Goal: Information Seeking & Learning: Learn about a topic

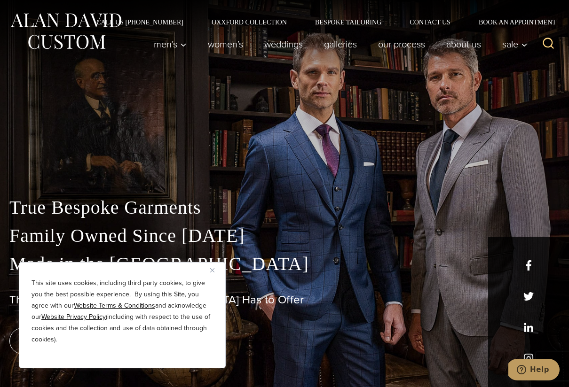
click at [212, 267] on button "Close" at bounding box center [215, 270] width 11 height 11
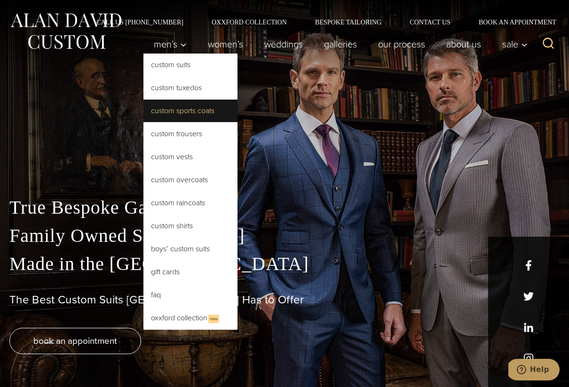
click at [175, 108] on link "Custom Sports Coats" at bounding box center [190, 111] width 94 height 23
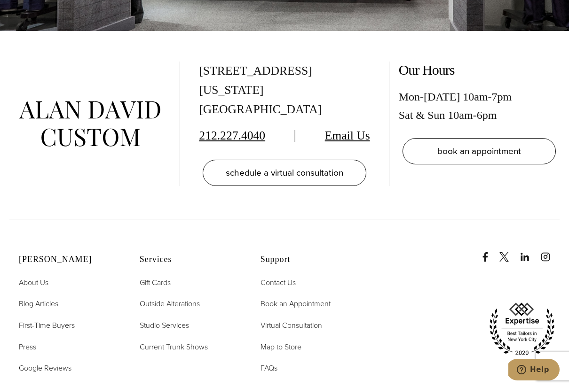
scroll to position [5597, 0]
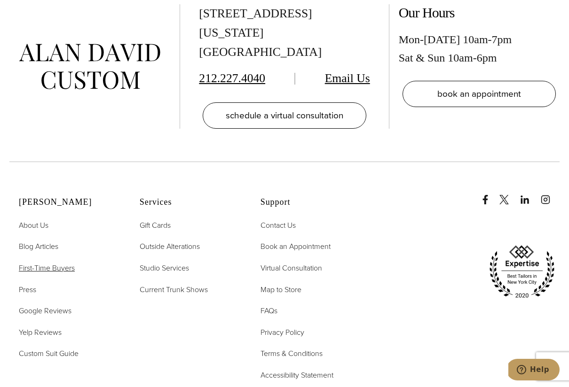
click at [58, 263] on span "First-Time Buyers" at bounding box center [47, 268] width 56 height 11
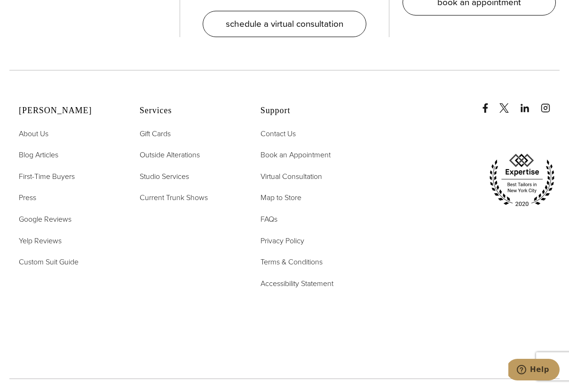
scroll to position [2221, 0]
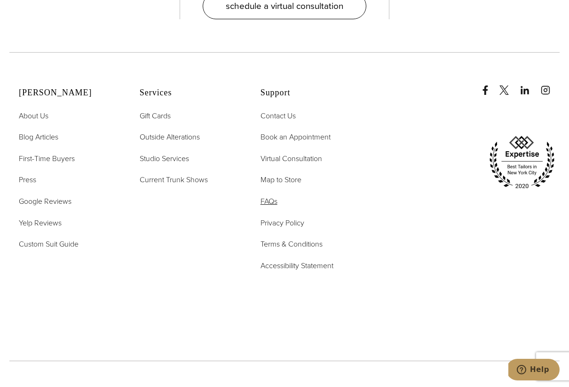
click at [271, 196] on span "FAQs" at bounding box center [268, 201] width 17 height 11
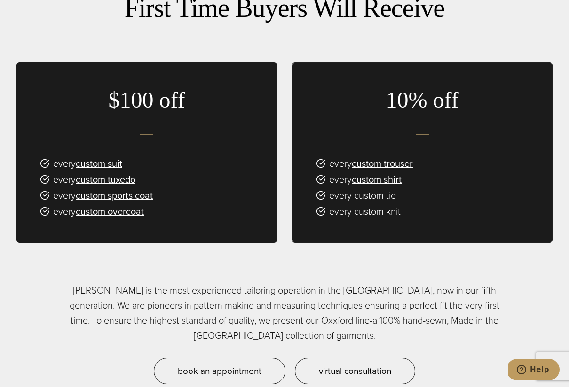
scroll to position [573, 0]
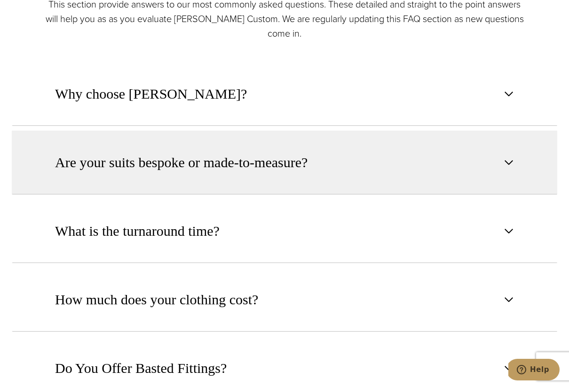
scroll to position [505, 0]
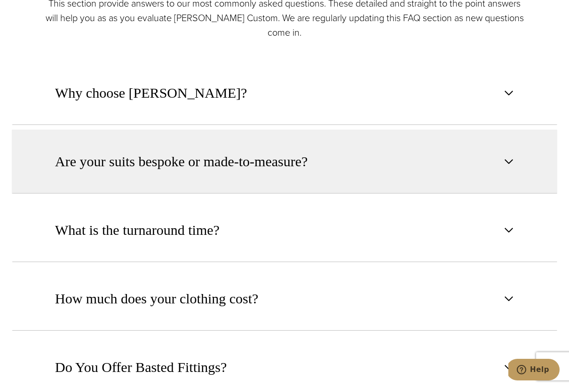
click at [321, 163] on button "Are your suits bespoke or made-to-measure?" at bounding box center [284, 162] width 545 height 64
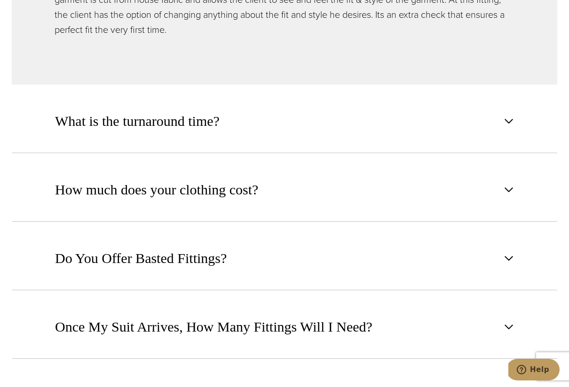
scroll to position [848, 0]
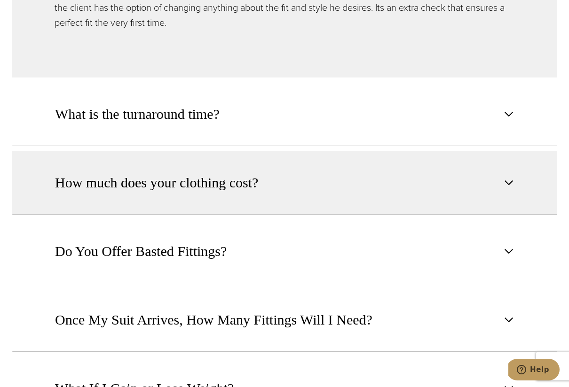
click at [263, 179] on button "How much does your clothing cost?" at bounding box center [284, 183] width 545 height 64
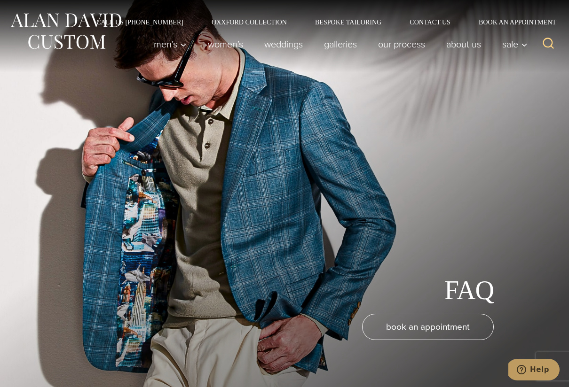
scroll to position [0, 0]
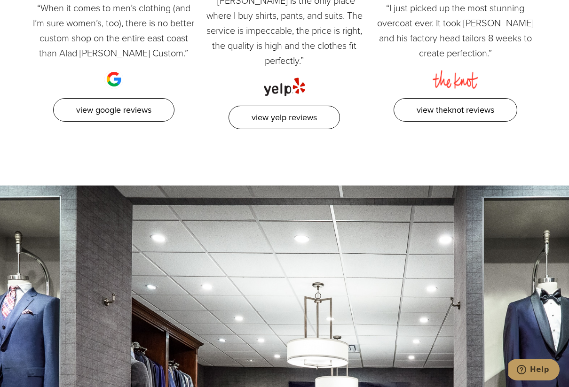
scroll to position [4904, 0]
